Goal: Entertainment & Leisure: Consume media (video, audio)

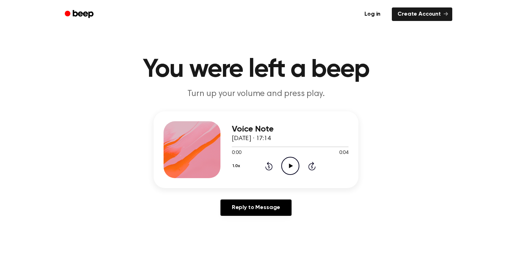
click at [283, 171] on circle at bounding box center [290, 165] width 17 height 17
click at [291, 167] on icon at bounding box center [290, 166] width 3 height 5
click at [288, 171] on icon "Play Audio" at bounding box center [290, 166] width 18 height 18
click at [291, 164] on icon at bounding box center [290, 166] width 3 height 5
click at [288, 165] on icon "Play Audio" at bounding box center [290, 166] width 18 height 18
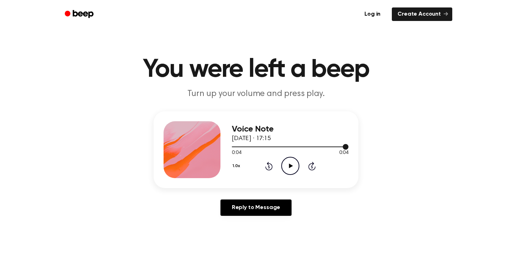
click at [304, 146] on div at bounding box center [290, 147] width 117 height 6
click at [286, 163] on icon "Play Audio" at bounding box center [290, 166] width 18 height 18
click at [290, 168] on icon "Play Audio" at bounding box center [290, 166] width 18 height 18
click at [289, 165] on icon at bounding box center [290, 166] width 3 height 5
click at [293, 170] on icon "Play Audio" at bounding box center [290, 166] width 18 height 18
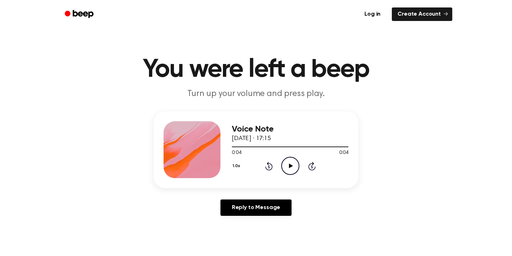
click at [289, 159] on icon "Play Audio" at bounding box center [290, 166] width 18 height 18
click at [294, 166] on icon "Play Audio" at bounding box center [290, 166] width 18 height 18
click at [294, 166] on icon "Pause Audio" at bounding box center [290, 166] width 18 height 18
click at [291, 165] on icon at bounding box center [291, 166] width 4 height 5
click at [291, 165] on icon at bounding box center [290, 166] width 3 height 5
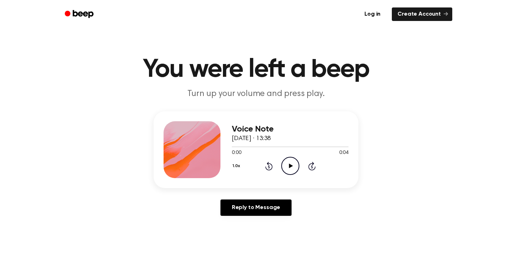
click at [291, 166] on icon at bounding box center [291, 166] width 4 height 5
click at [288, 165] on icon "Pause Audio" at bounding box center [290, 166] width 18 height 18
click at [291, 165] on icon at bounding box center [291, 166] width 4 height 5
